Goal: Task Accomplishment & Management: Manage account settings

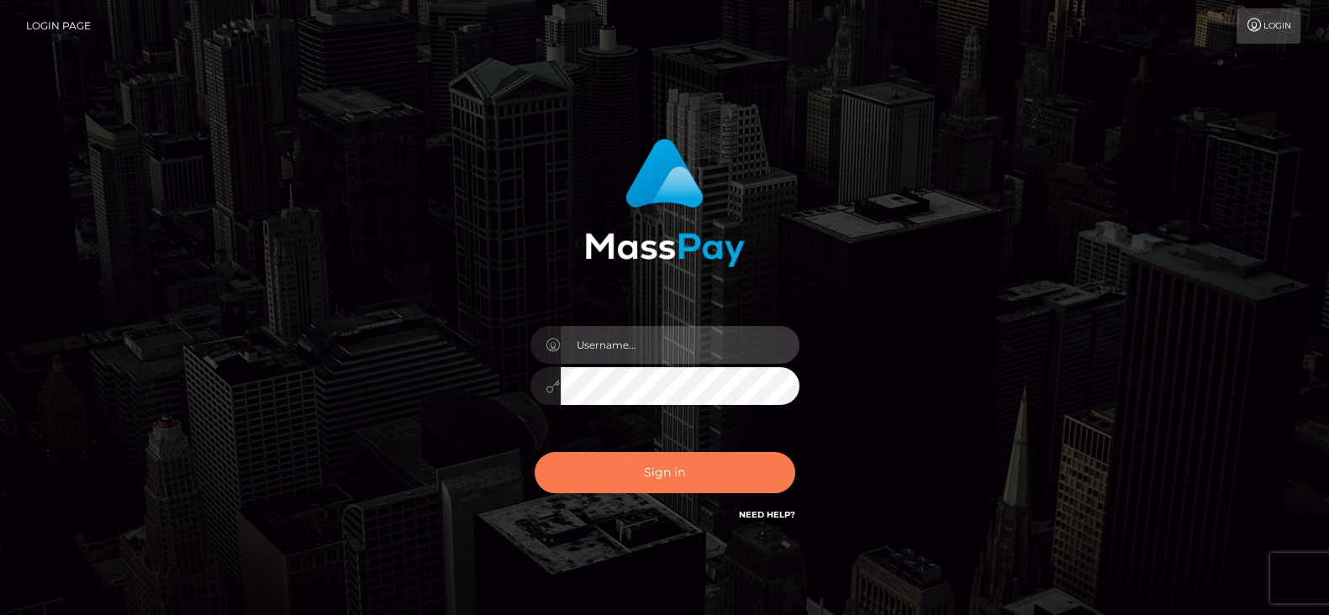
type input "fr.es"
click at [659, 490] on button "Sign in" at bounding box center [664, 472] width 261 height 41
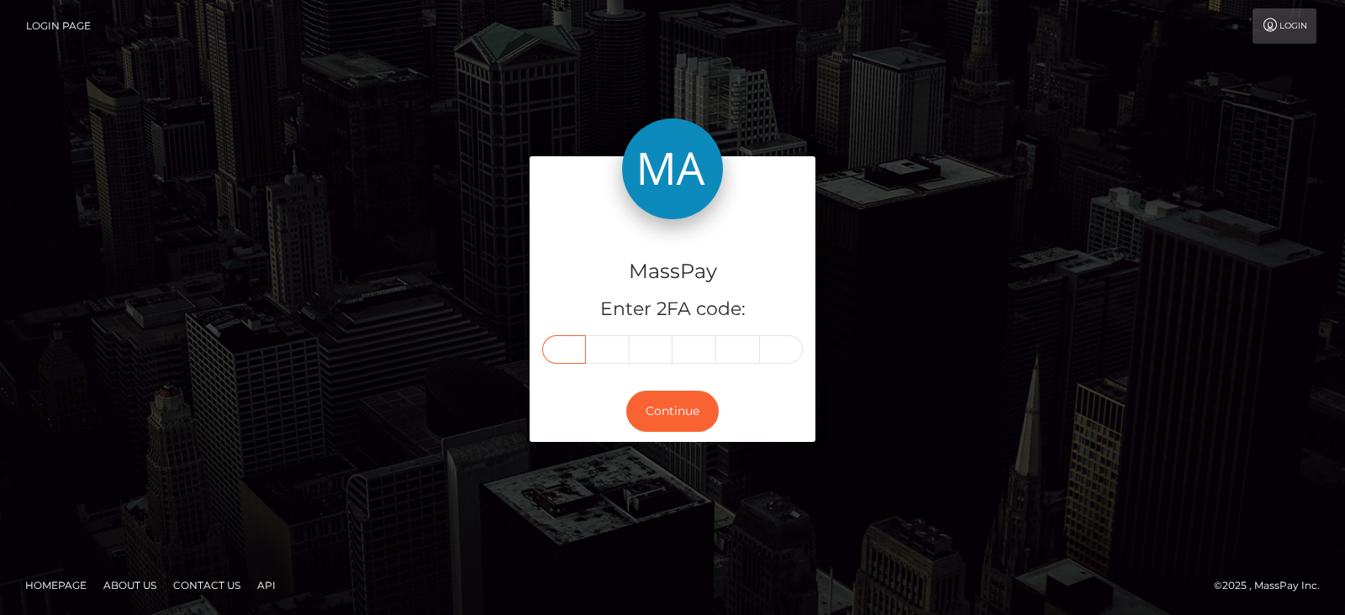
click at [571, 350] on input "text" at bounding box center [564, 349] width 44 height 29
paste input "8"
type input "8"
type input "1"
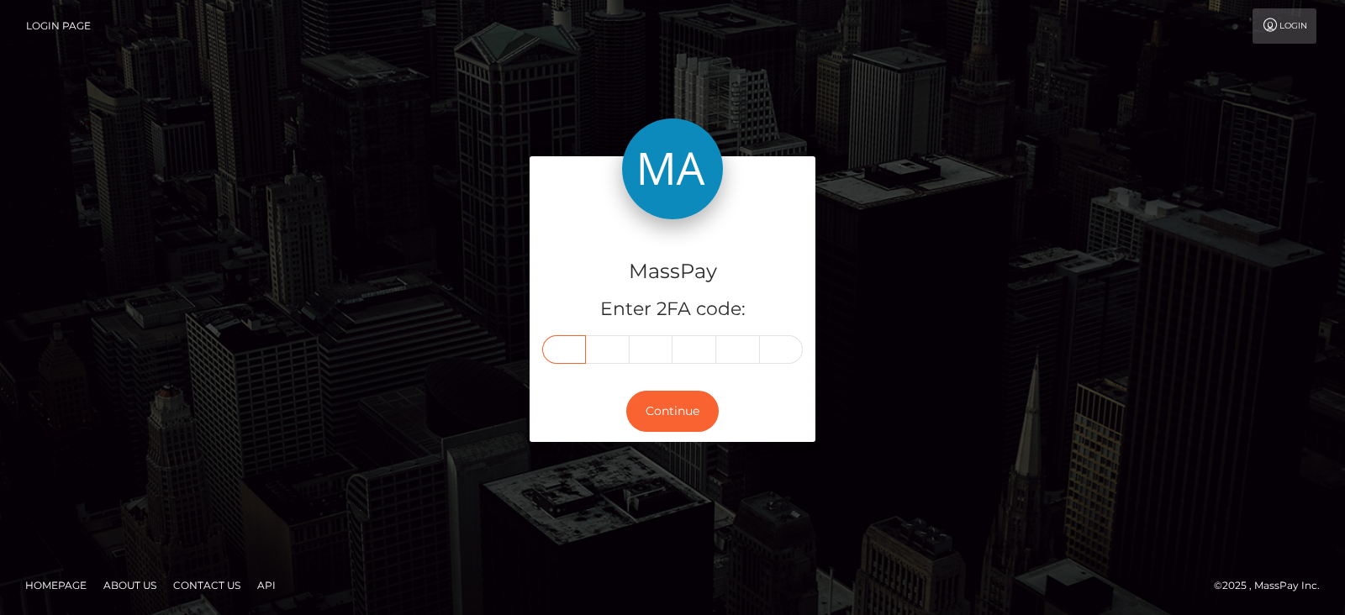
type input "3"
type input "9"
type input "7"
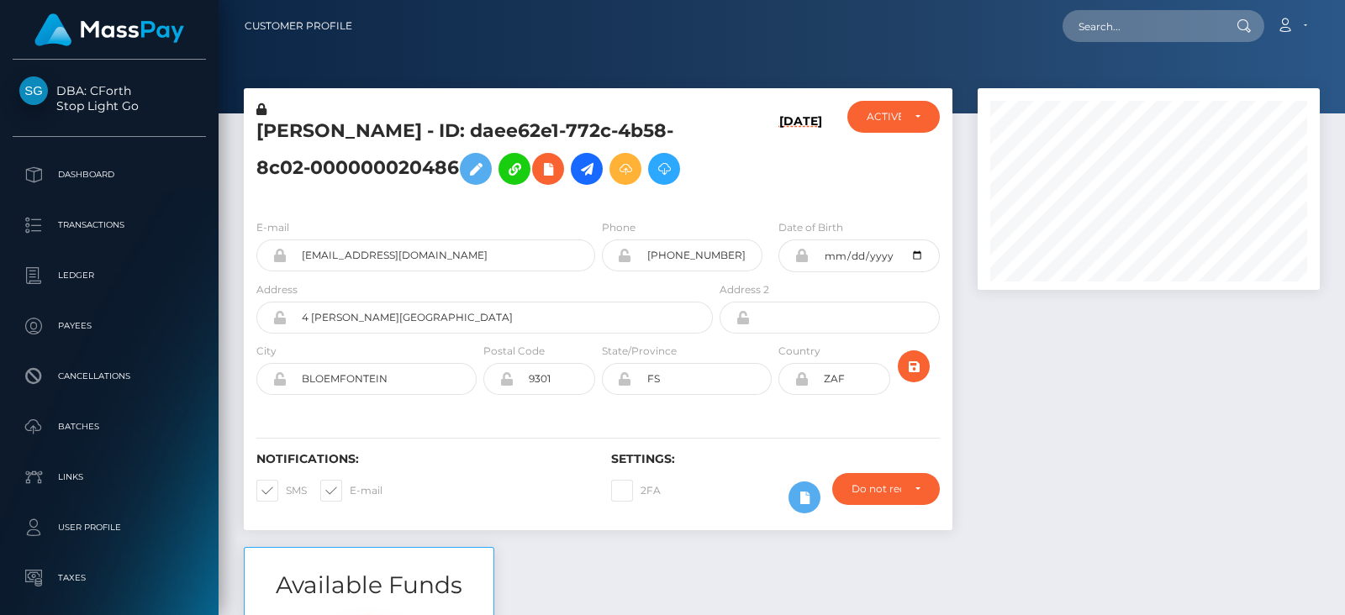
scroll to position [201, 341]
click at [1034, 348] on div at bounding box center [1148, 317] width 367 height 459
click at [909, 104] on div "ACTIVE" at bounding box center [893, 117] width 93 height 32
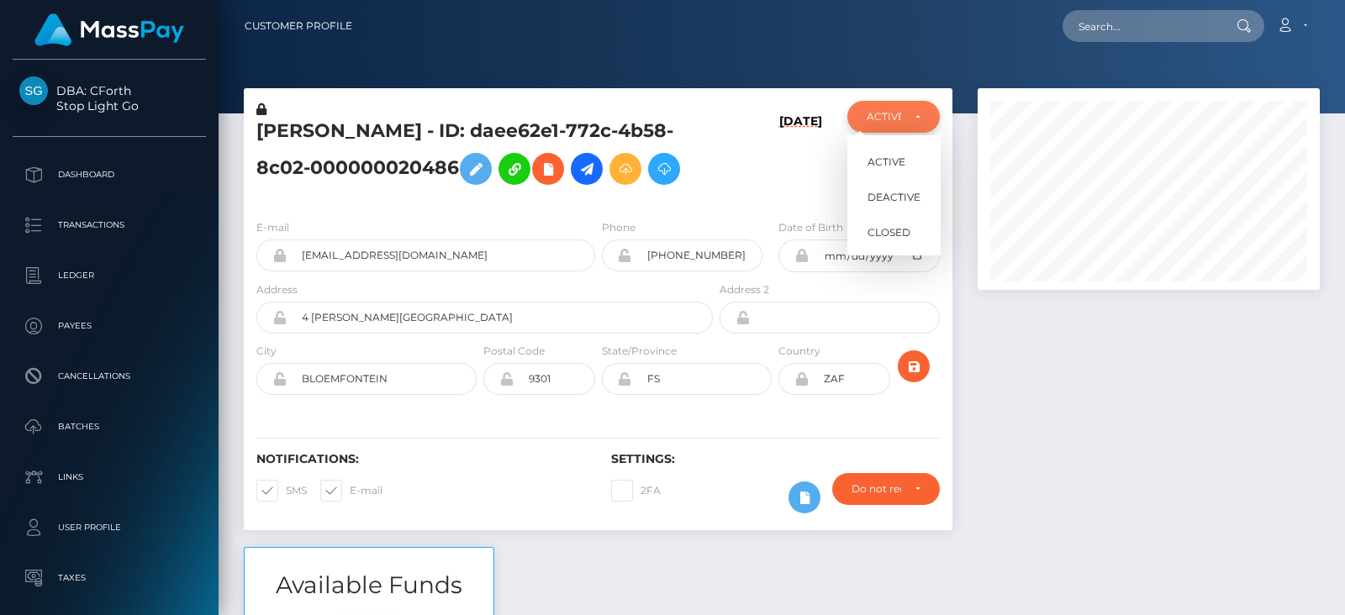
click at [909, 104] on div "ACTIVE" at bounding box center [893, 117] width 93 height 32
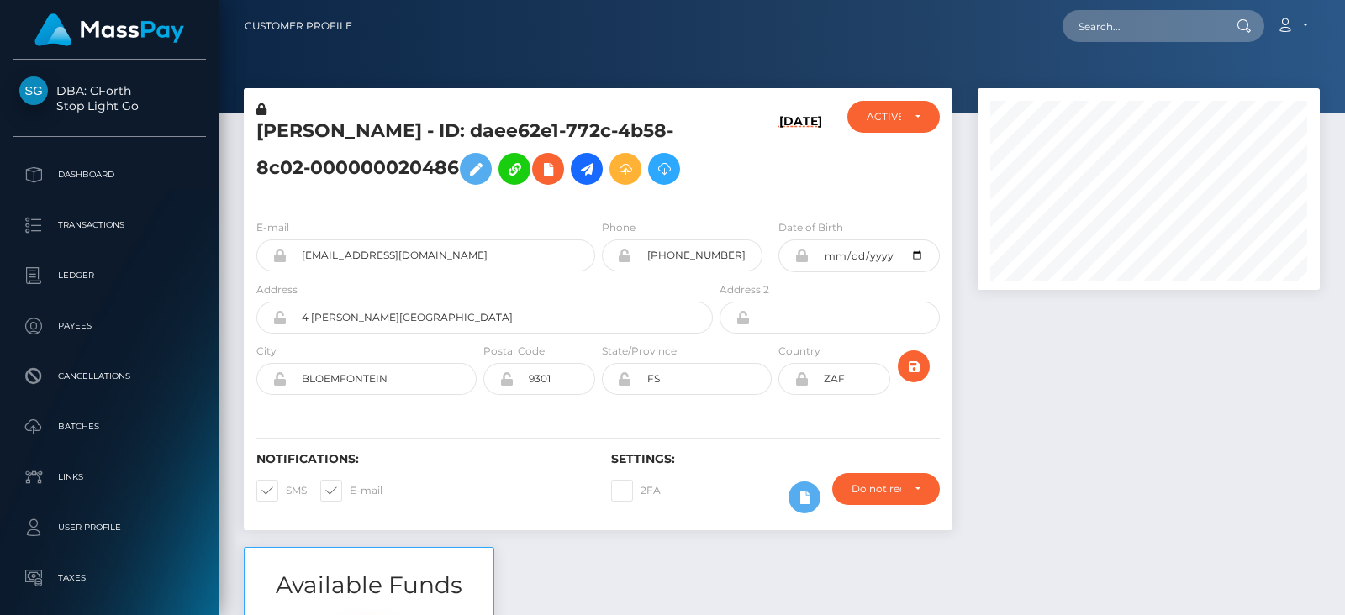
click at [1017, 332] on div at bounding box center [1148, 317] width 367 height 459
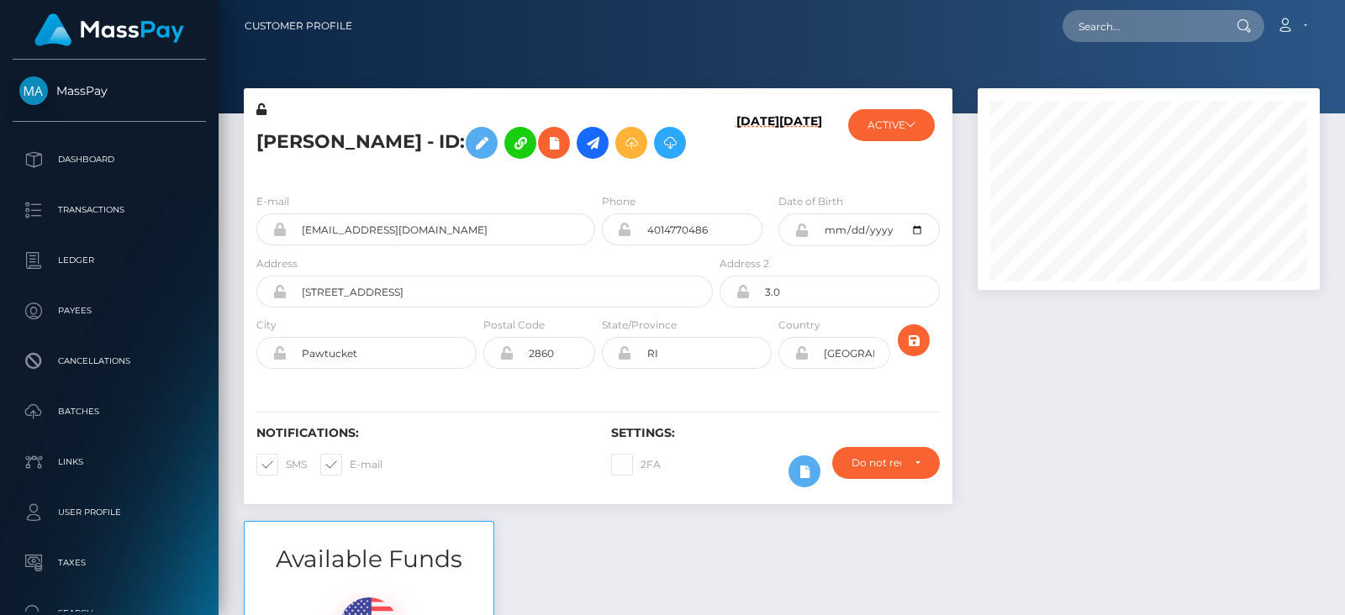
scroll to position [201, 341]
click at [902, 119] on button "ACTIVE" at bounding box center [891, 125] width 87 height 32
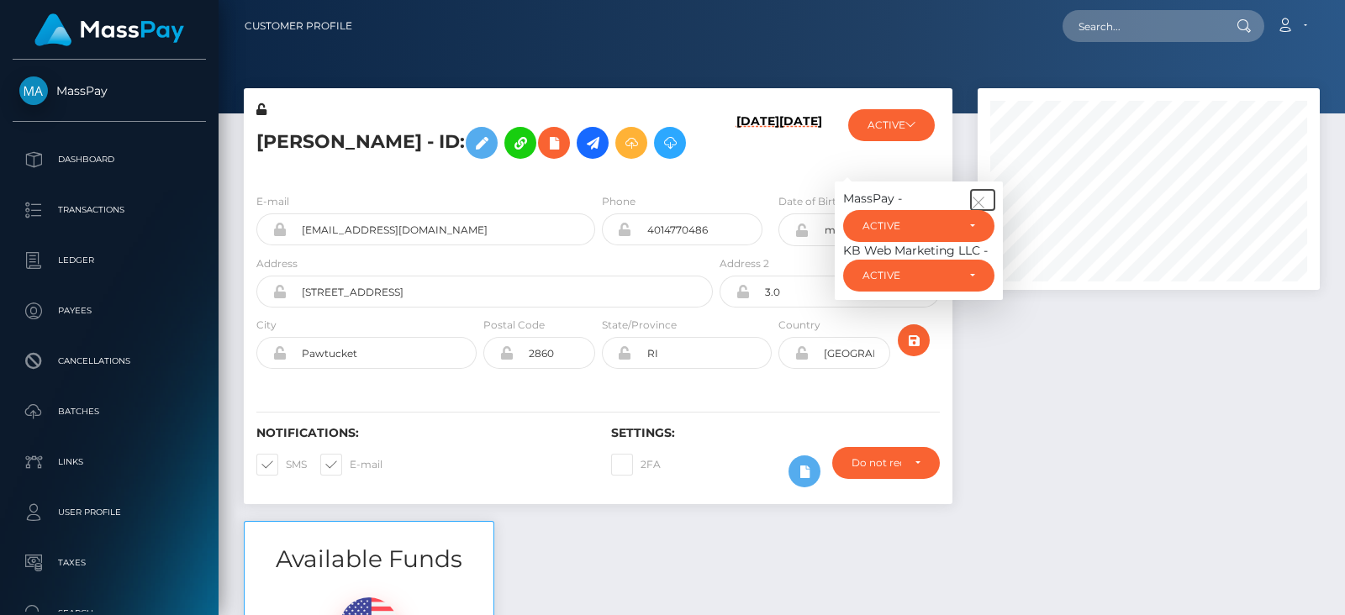
click at [976, 193] on button "button" at bounding box center [983, 200] width 24 height 20
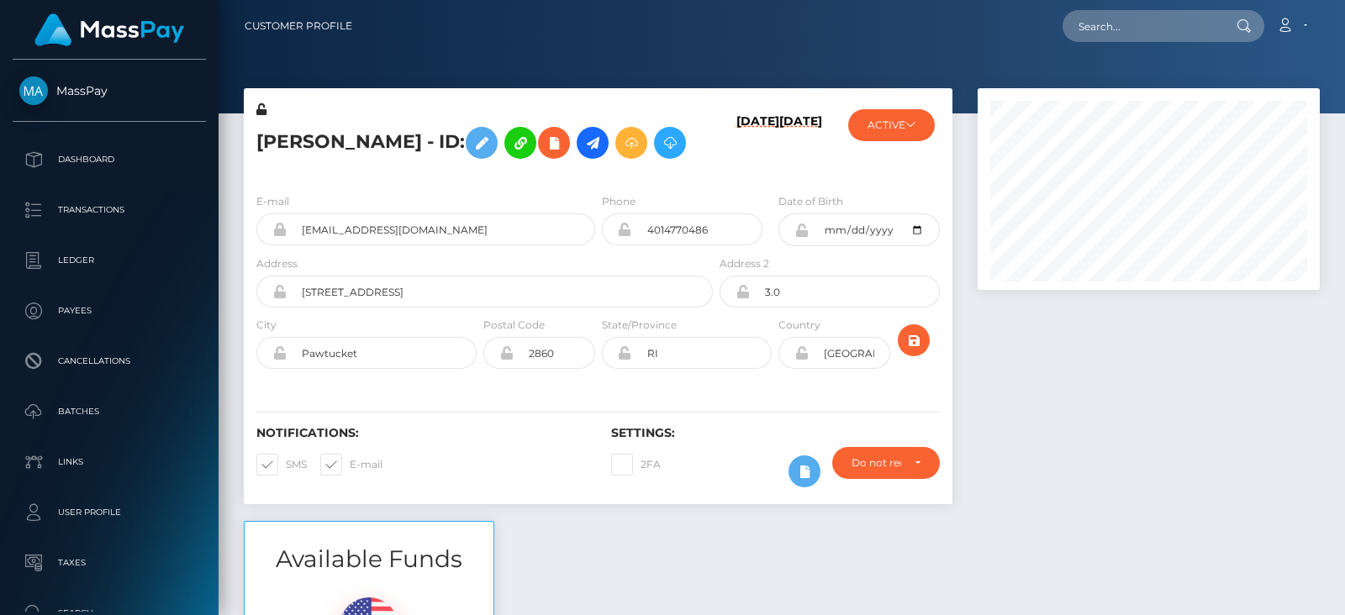
click at [1068, 366] on div at bounding box center [1148, 304] width 367 height 433
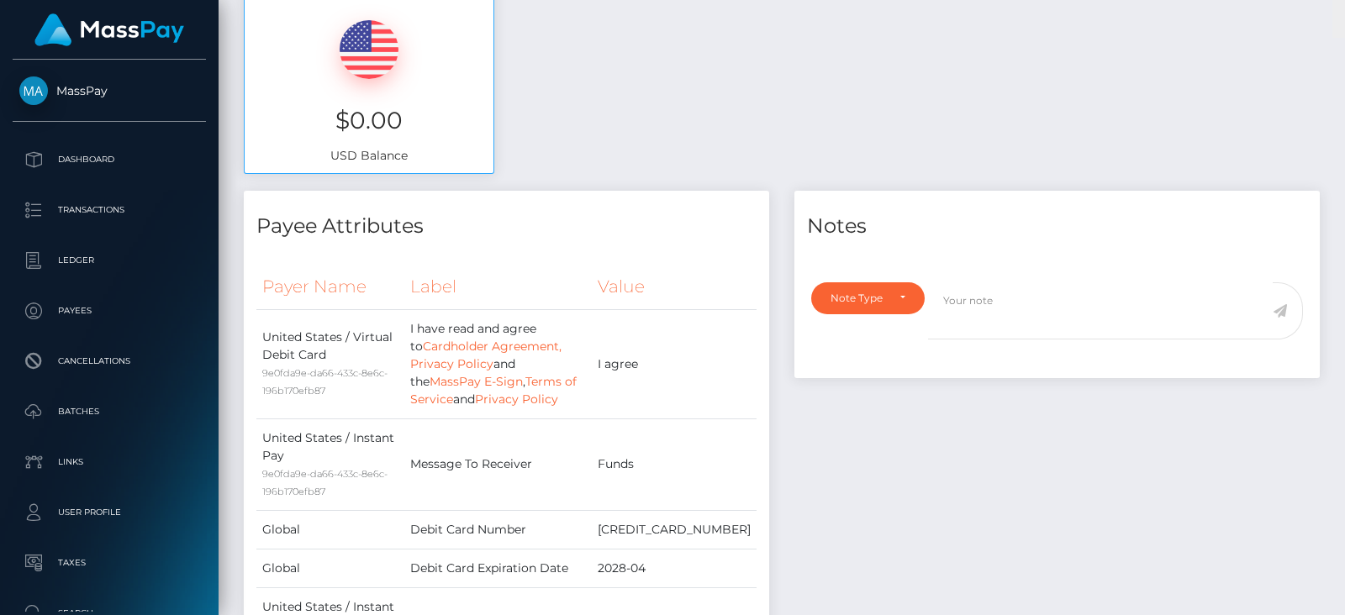
scroll to position [0, 0]
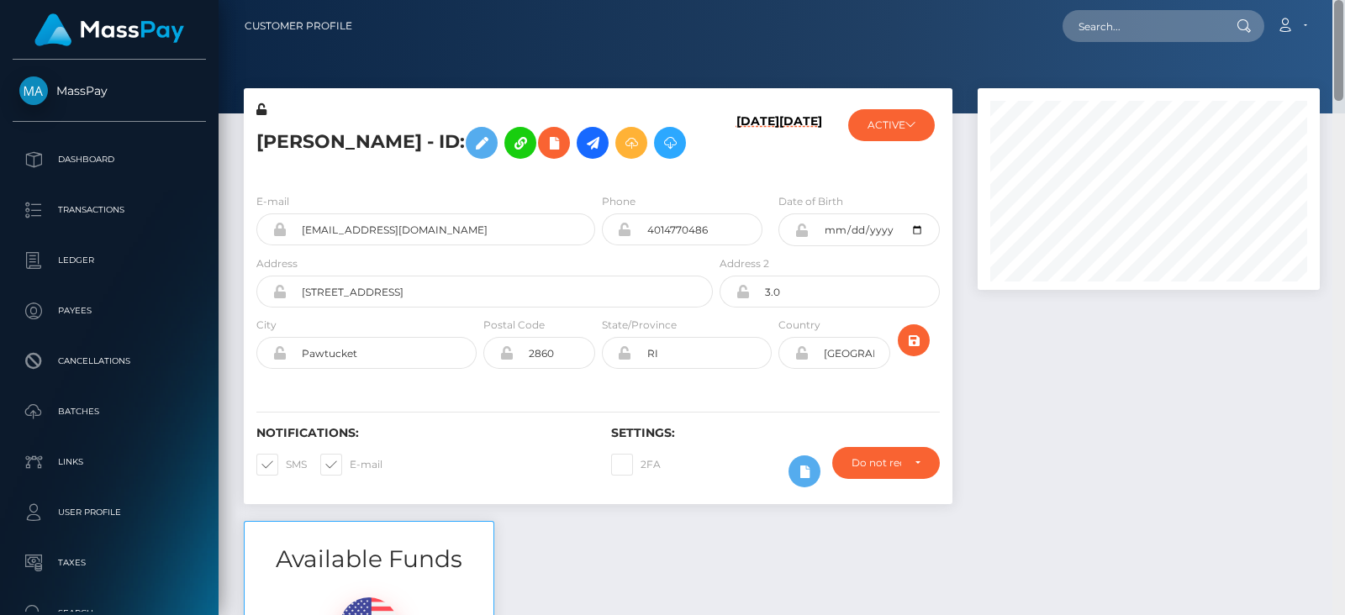
drag, startPoint x: 1335, startPoint y: 132, endPoint x: 1276, endPoint y: -39, distance: 180.4
click at [1276, 0] on html "MassPay Dashboard Transactions Ledger Payees Cancellations Links" at bounding box center [672, 307] width 1345 height 615
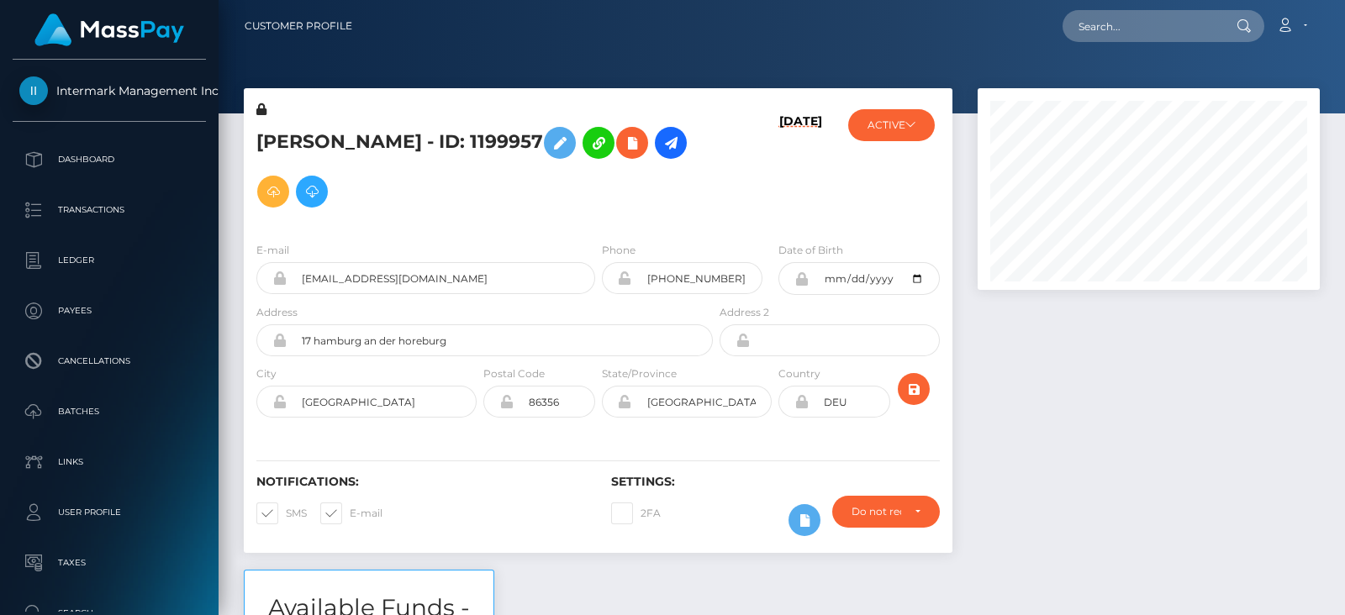
scroll to position [201, 341]
click at [1150, 439] on div at bounding box center [1148, 329] width 367 height 482
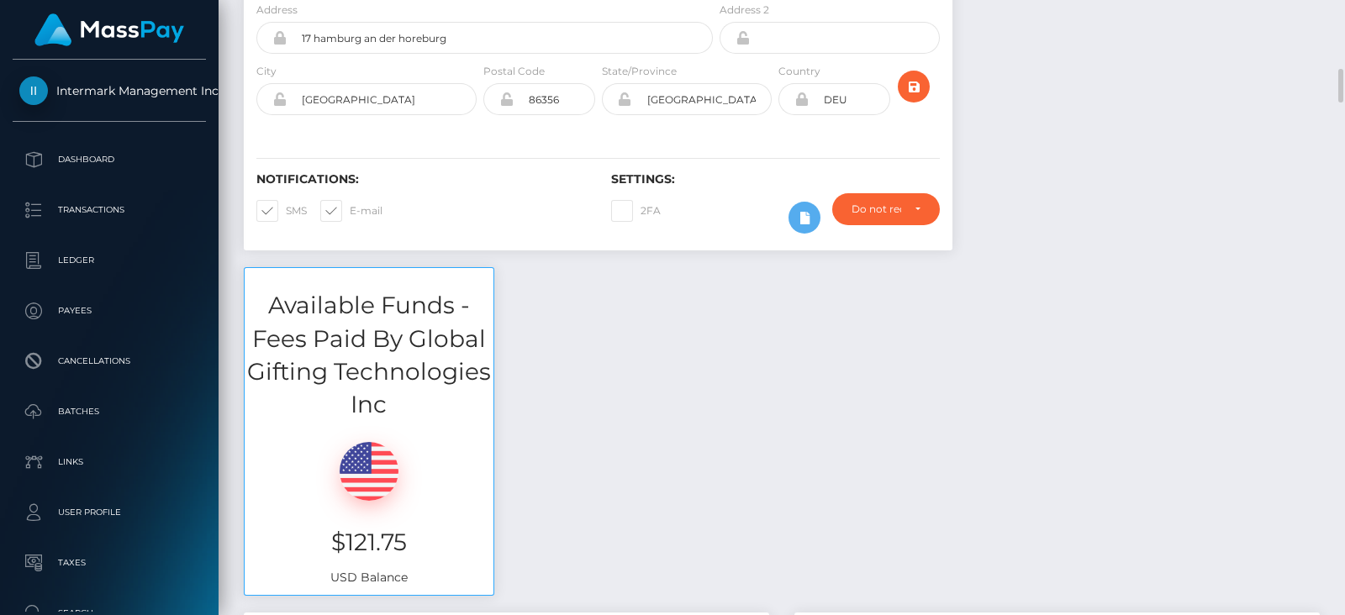
scroll to position [403, 0]
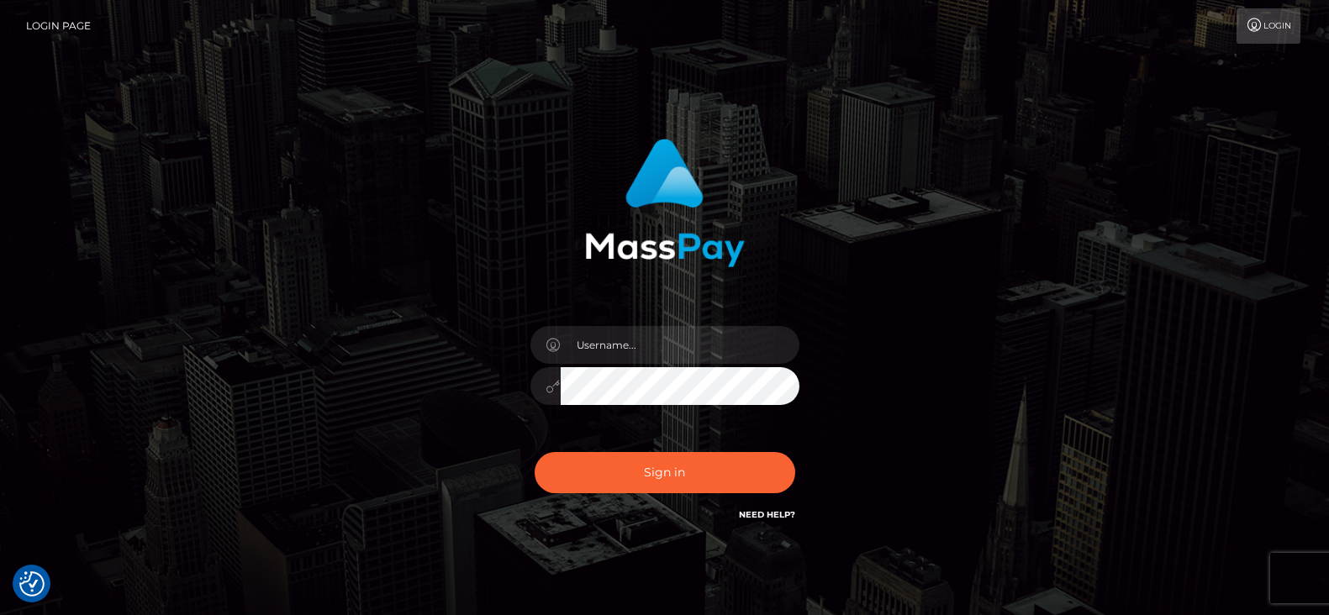
checkbox input "true"
